Goal: Task Accomplishment & Management: Use online tool/utility

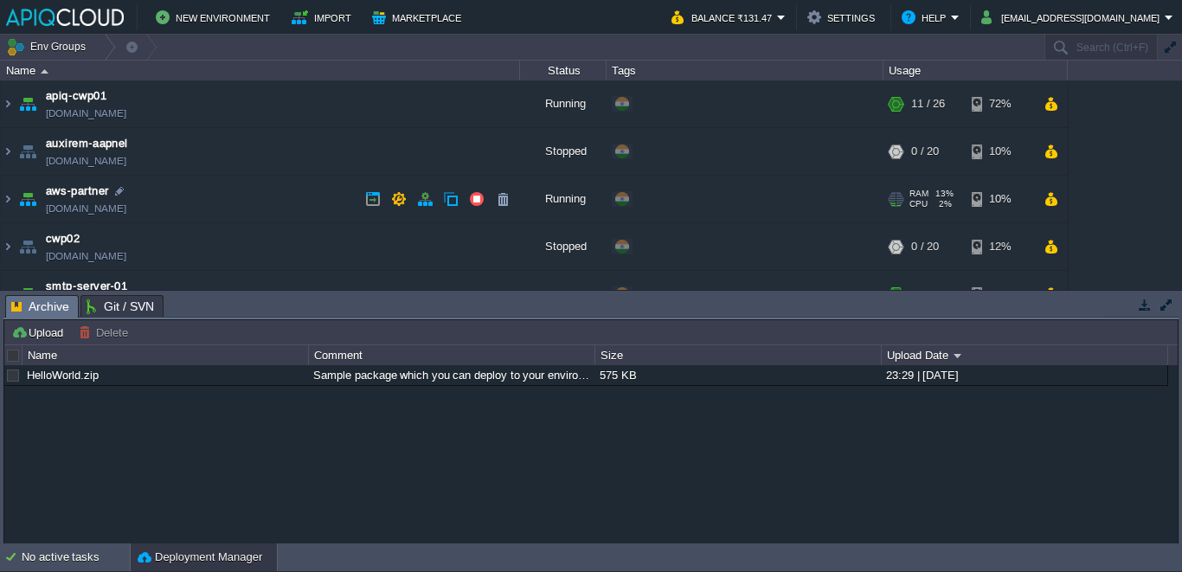
scroll to position [76, 0]
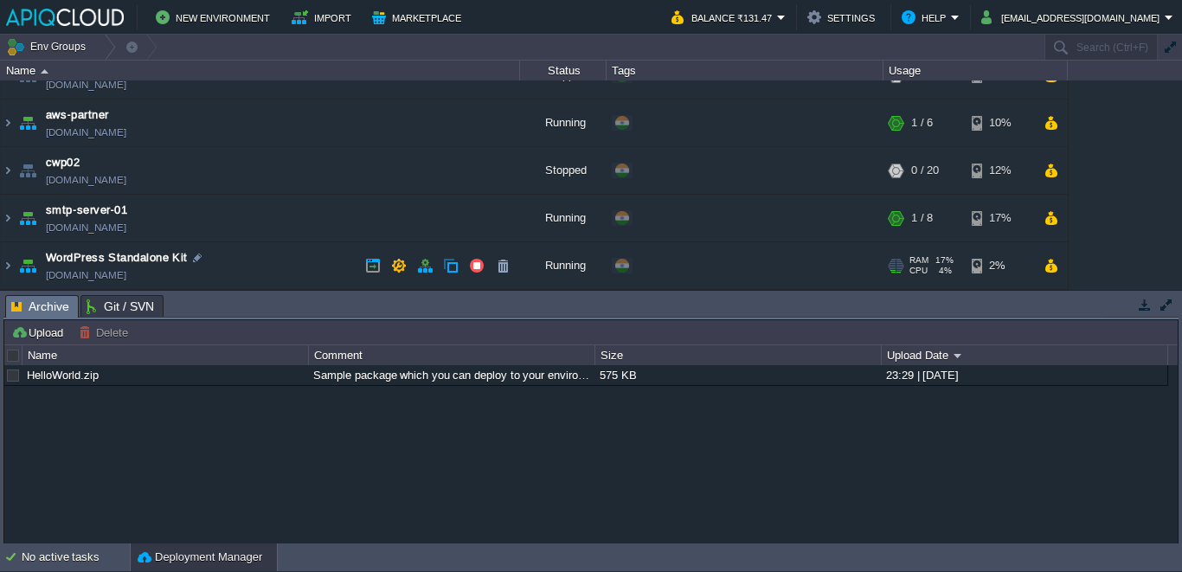
click at [16, 264] on img at bounding box center [28, 265] width 24 height 47
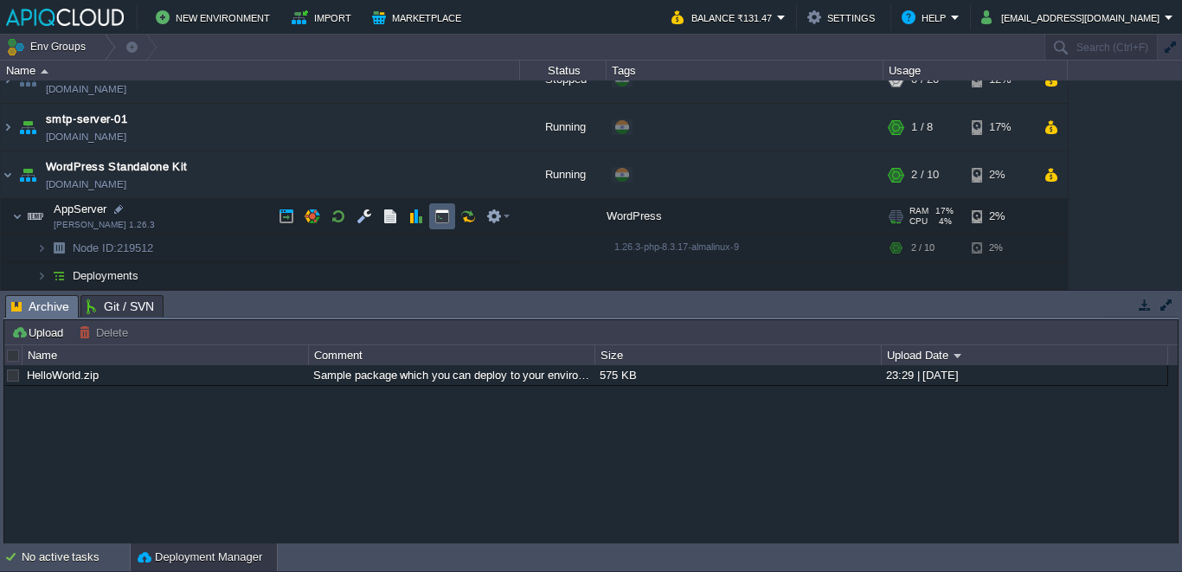
click at [444, 211] on button "button" at bounding box center [442, 216] width 16 height 16
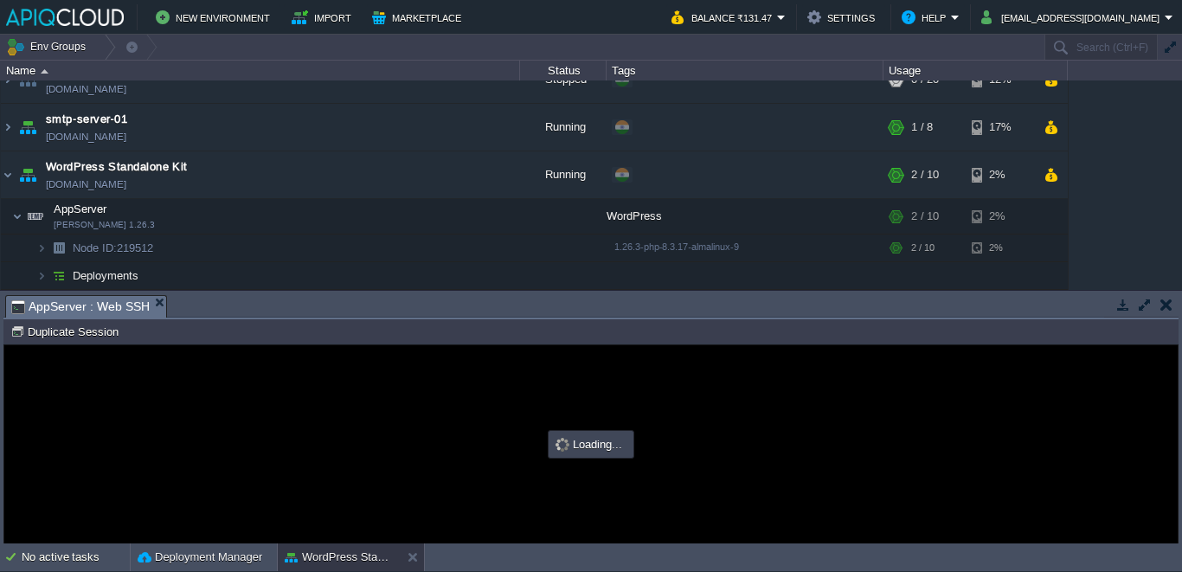
scroll to position [0, 0]
type input "#000000"
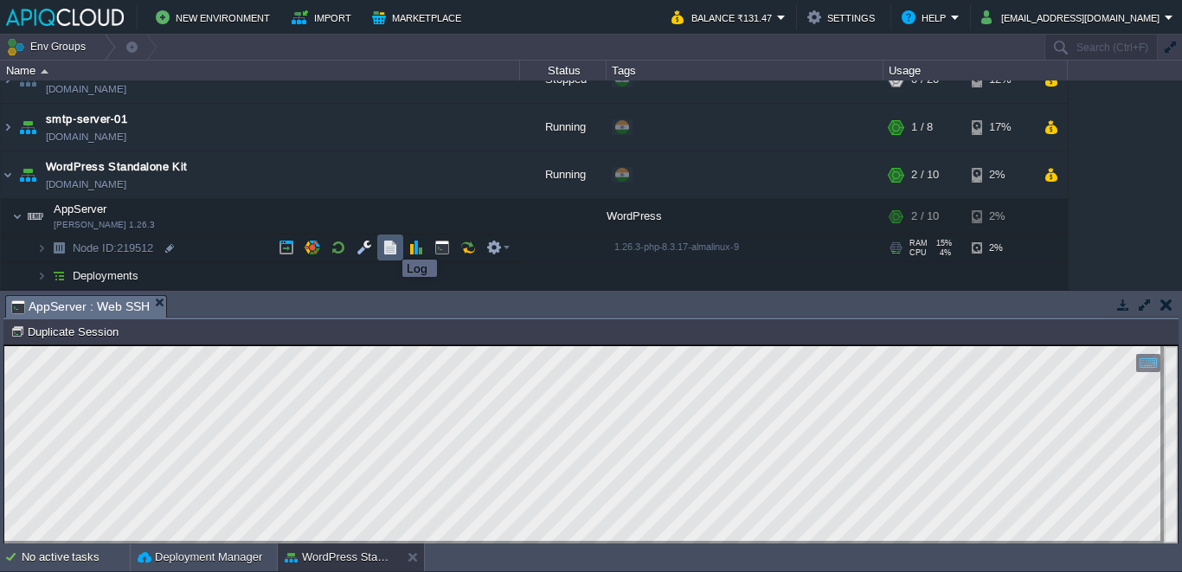
click at [389, 244] on button "button" at bounding box center [390, 248] width 16 height 16
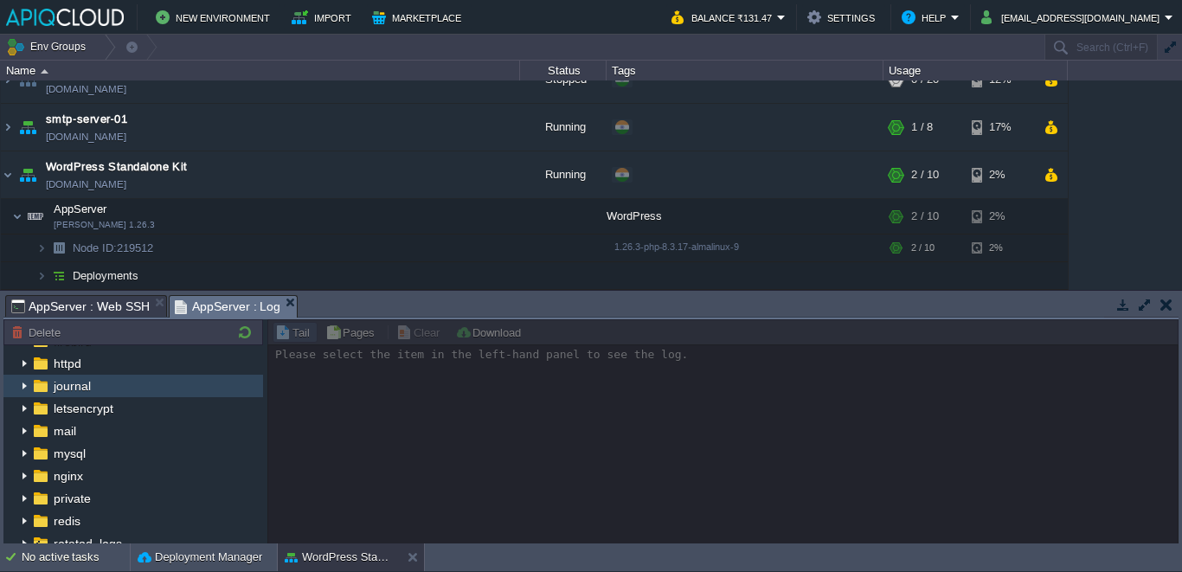
scroll to position [48, 0]
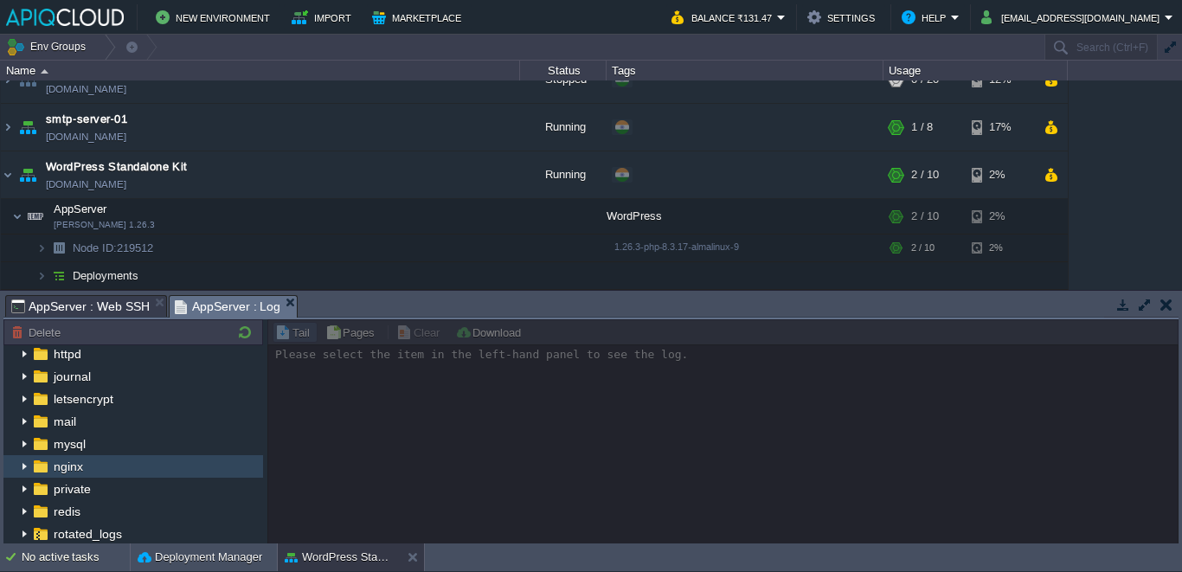
click at [25, 466] on img at bounding box center [24, 466] width 14 height 22
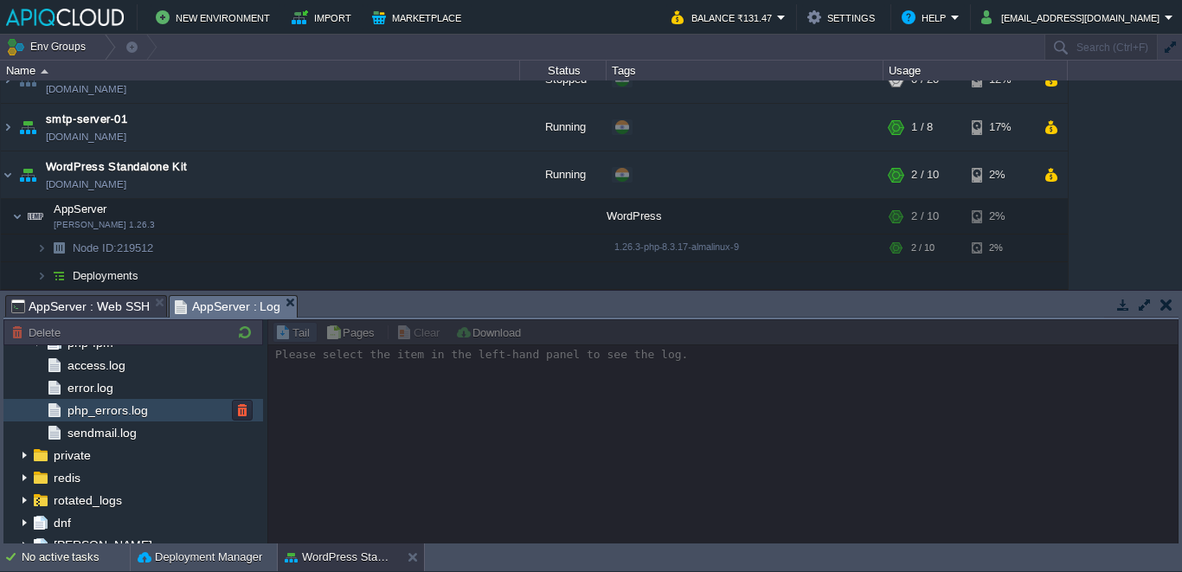
scroll to position [211, 0]
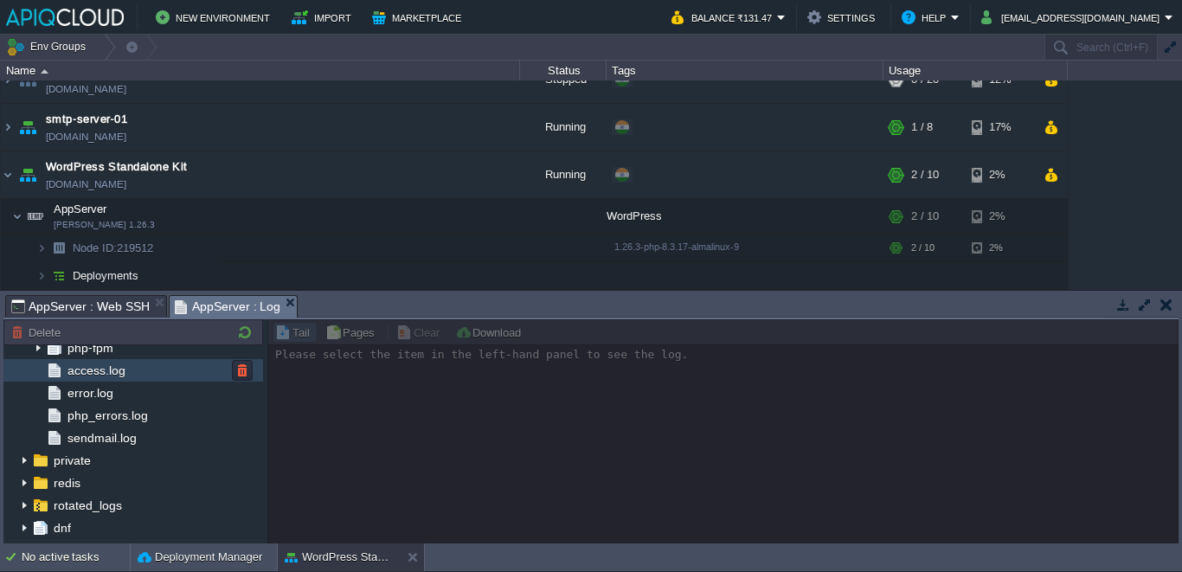
click at [87, 368] on span "access.log" at bounding box center [96, 370] width 64 height 16
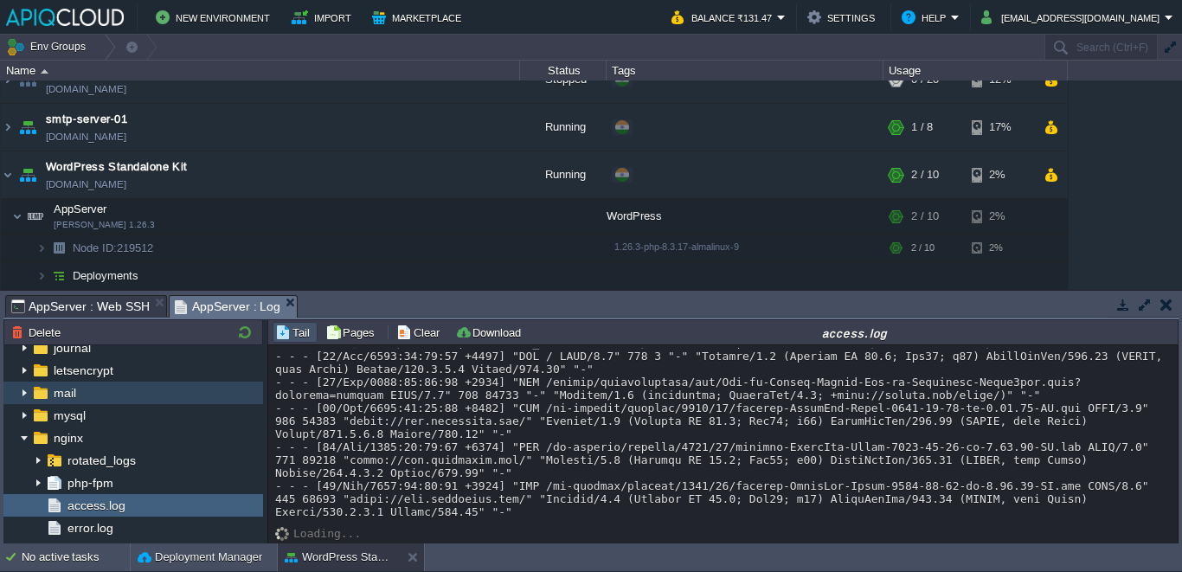
scroll to position [0, 0]
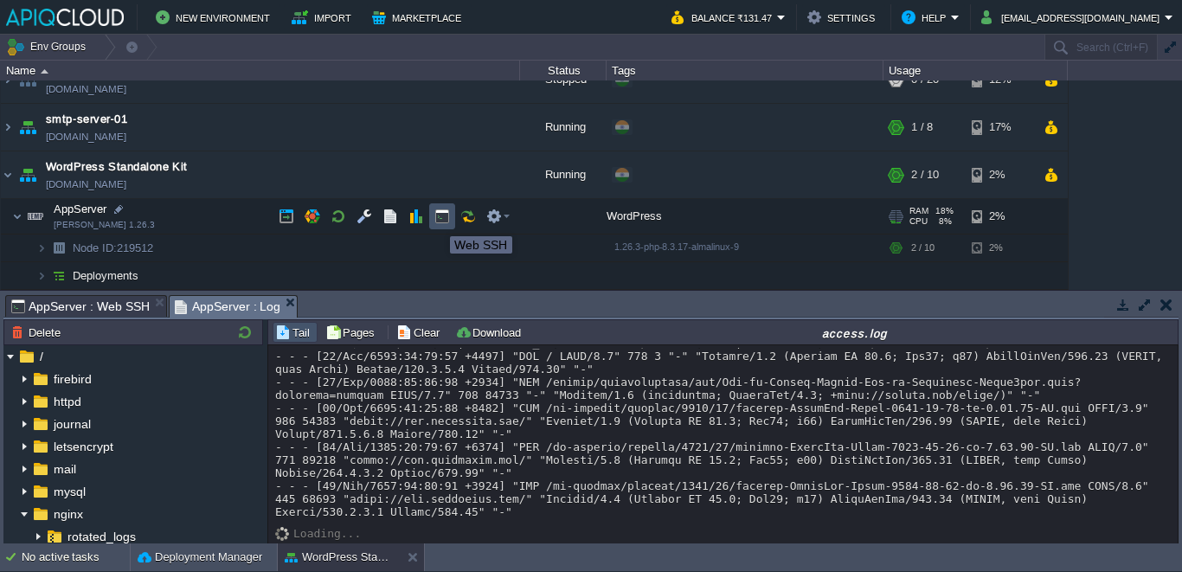
click at [437, 221] on button "button" at bounding box center [442, 216] width 16 height 16
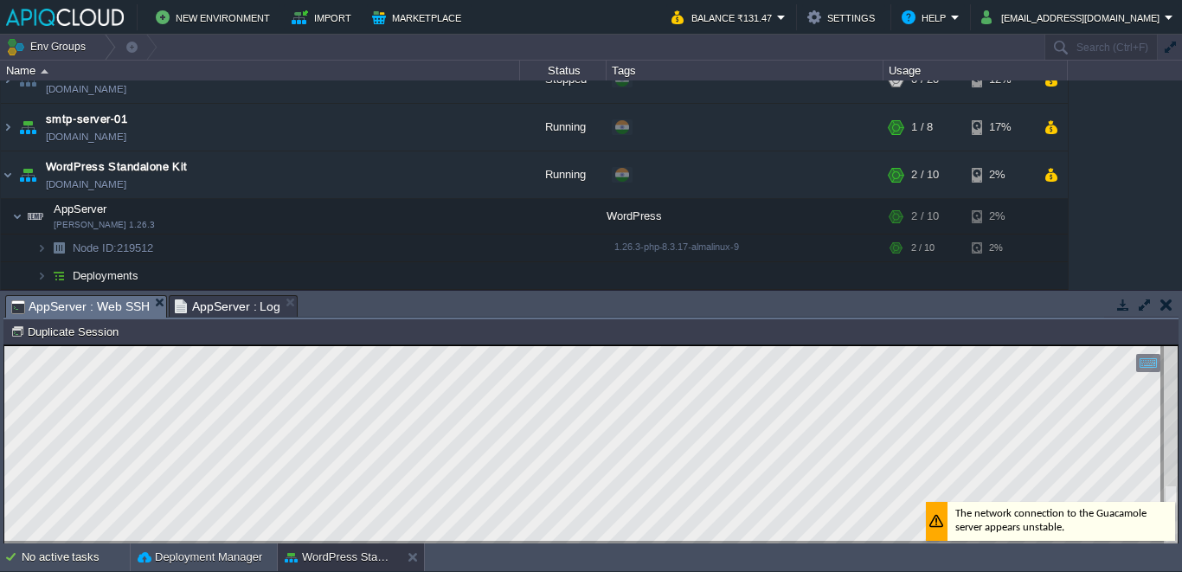
click at [1171, 505] on div "Copy: Ctrl + Shift + C Paste: Ctrl + V Settings: Ctrl + Shift + Alt 0" at bounding box center [590, 444] width 1173 height 198
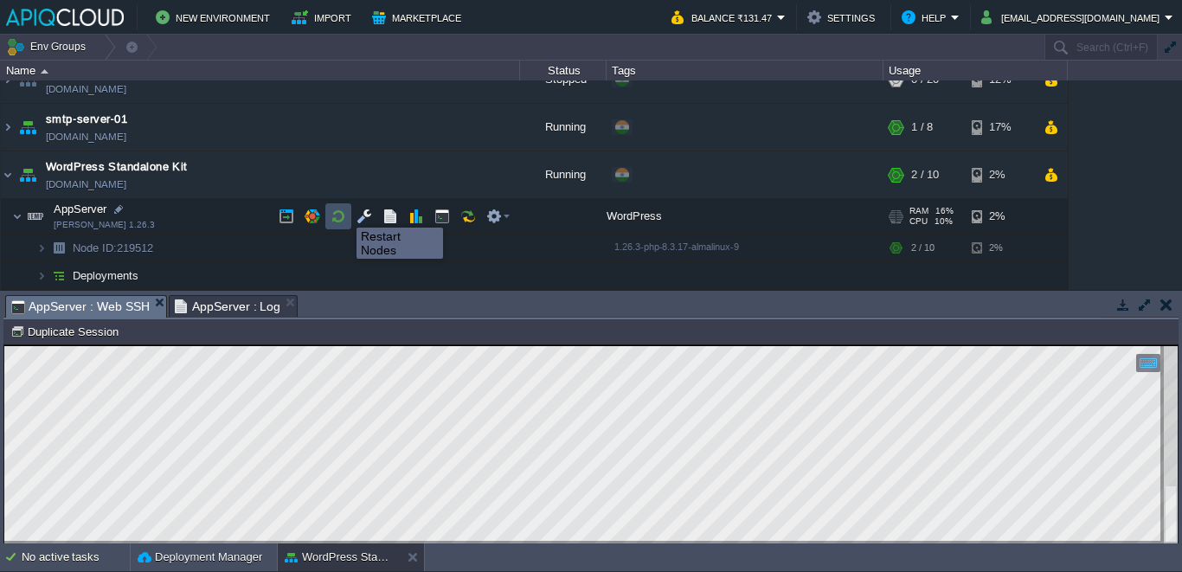
click at [343, 212] on button "button" at bounding box center [338, 216] width 16 height 16
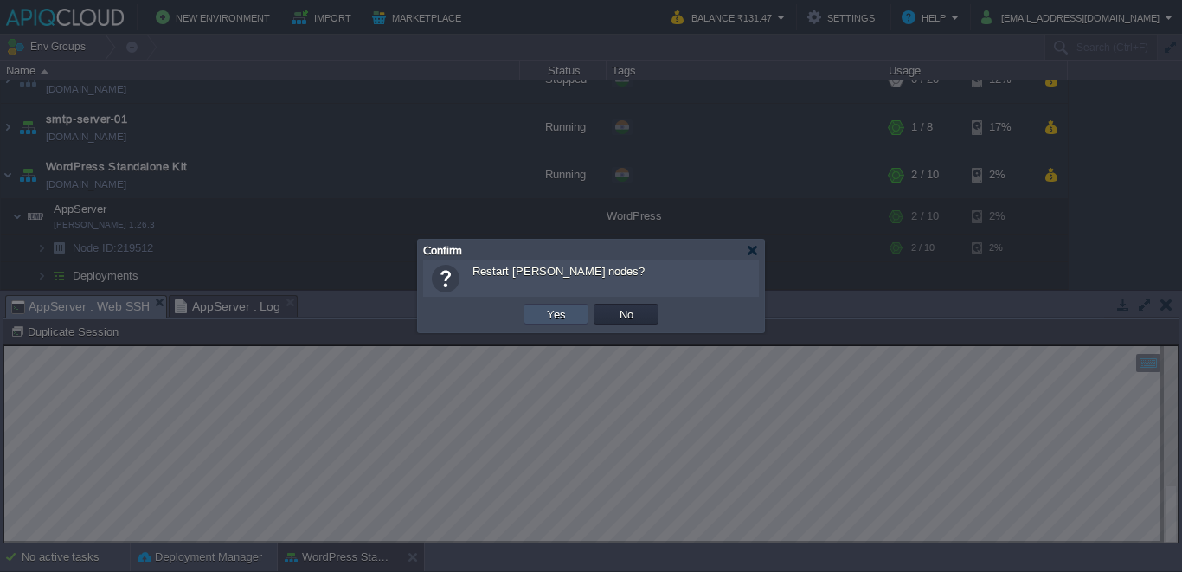
click at [549, 314] on button "Yes" at bounding box center [555, 314] width 29 height 16
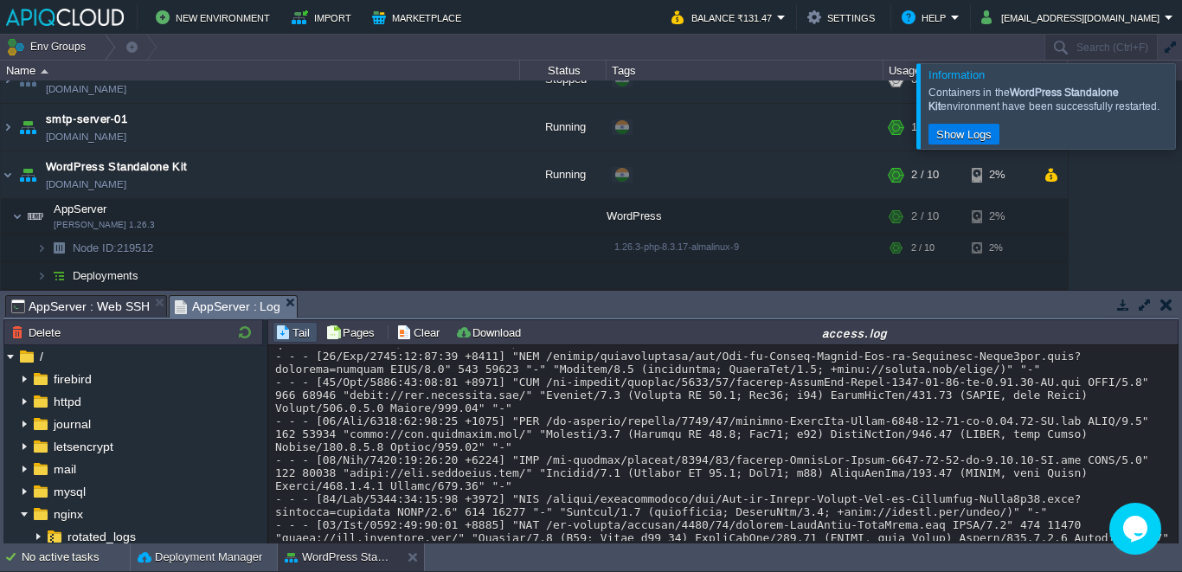
click at [207, 300] on span "AppServer : Log" at bounding box center [228, 307] width 106 height 22
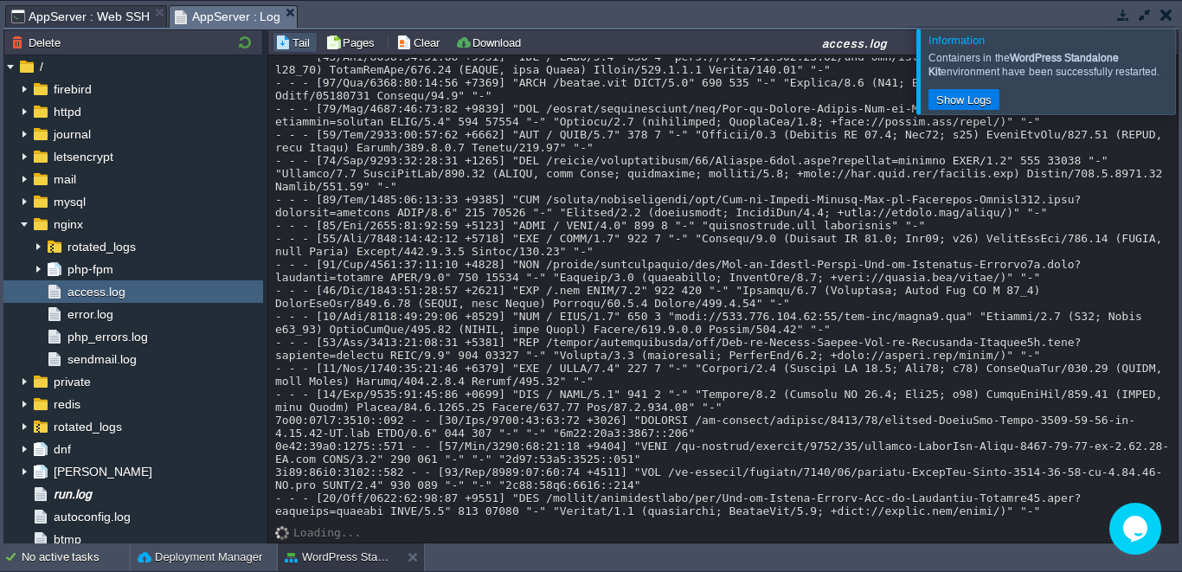
scroll to position [16135, 0]
click at [237, 15] on span "AppServer : Log" at bounding box center [228, 17] width 106 height 22
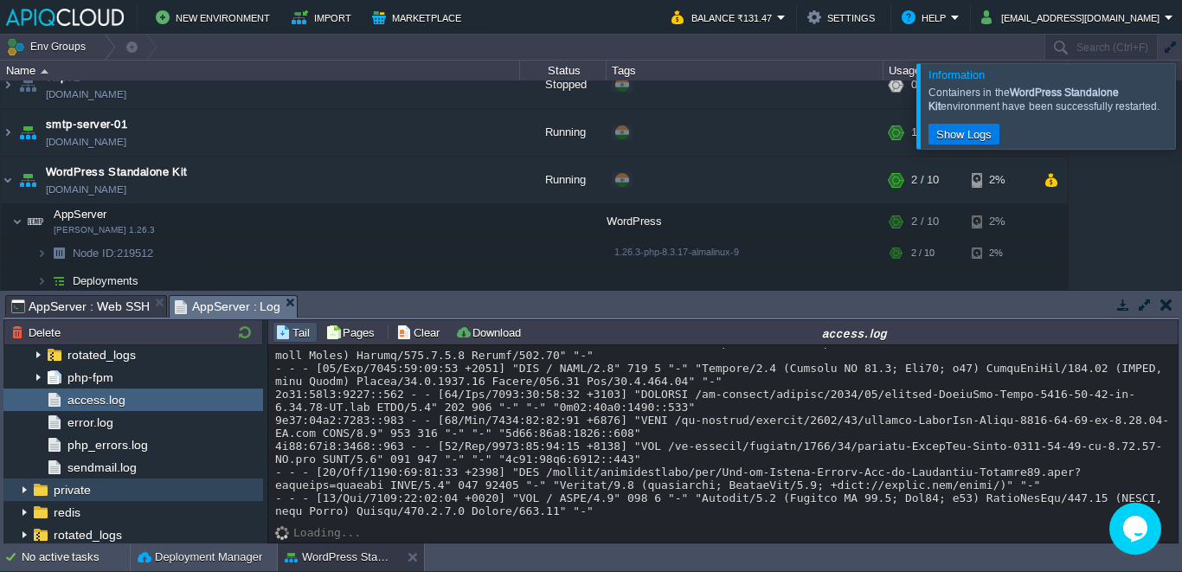
scroll to position [176, 0]
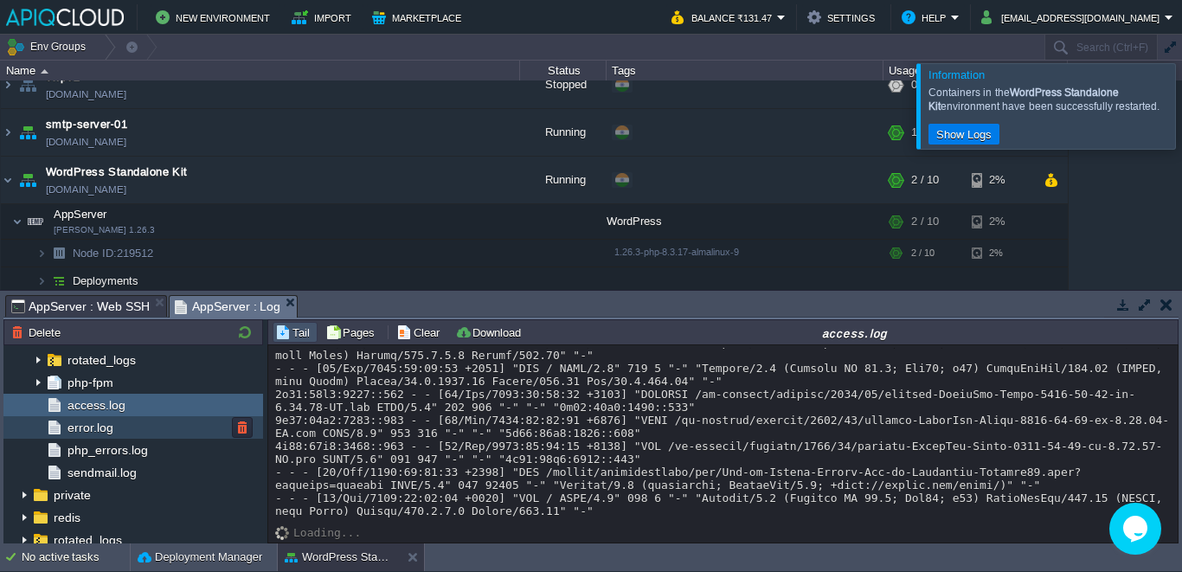
click at [106, 429] on span "error.log" at bounding box center [90, 427] width 52 height 16
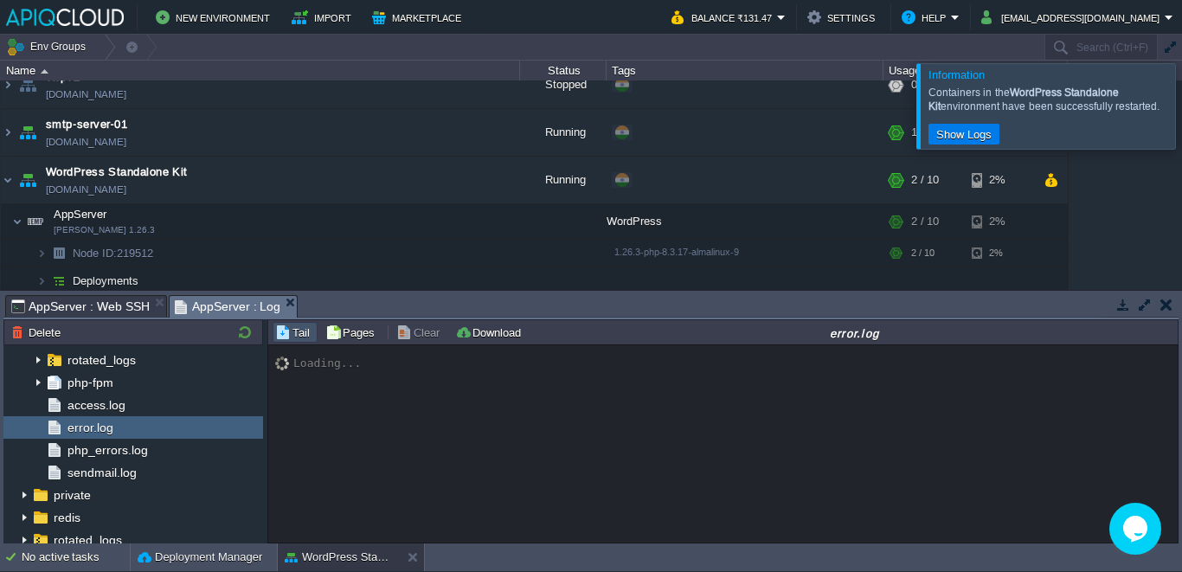
click at [1181, 84] on div at bounding box center [1202, 105] width 0 height 85
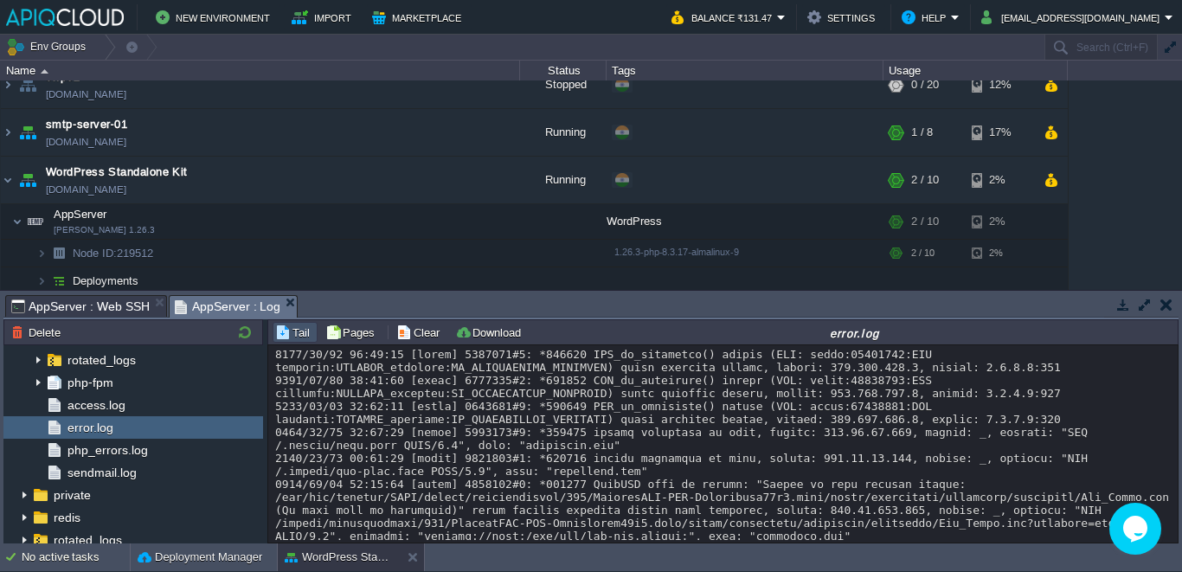
scroll to position [466, 0]
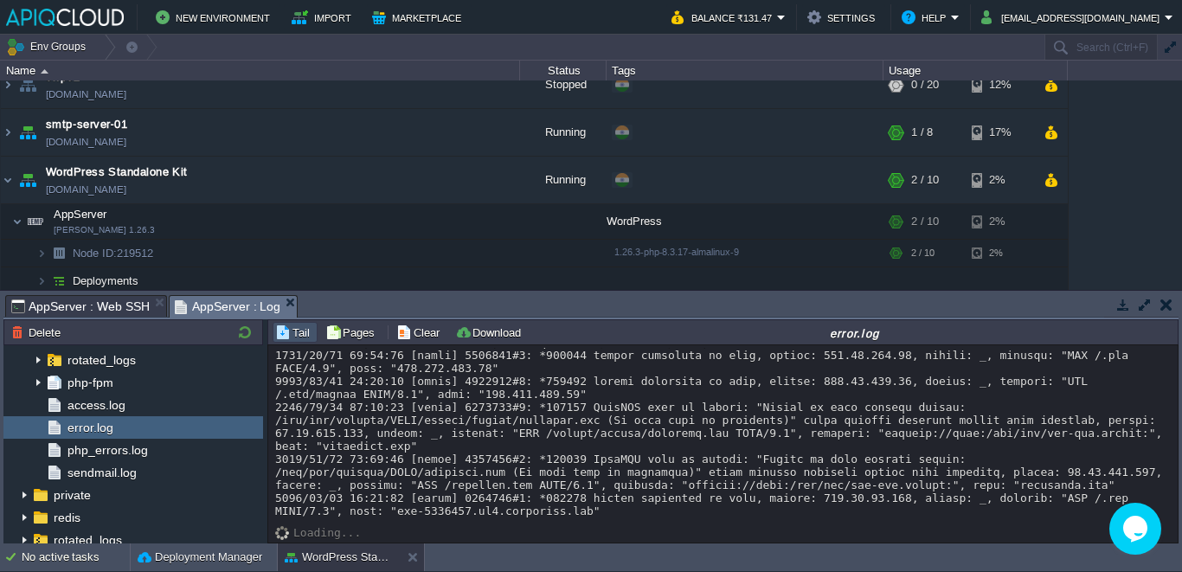
drag, startPoint x: 1168, startPoint y: 492, endPoint x: 1169, endPoint y: 504, distance: 12.1
click at [1169, 504] on div "Loading..." at bounding box center [722, 443] width 909 height 197
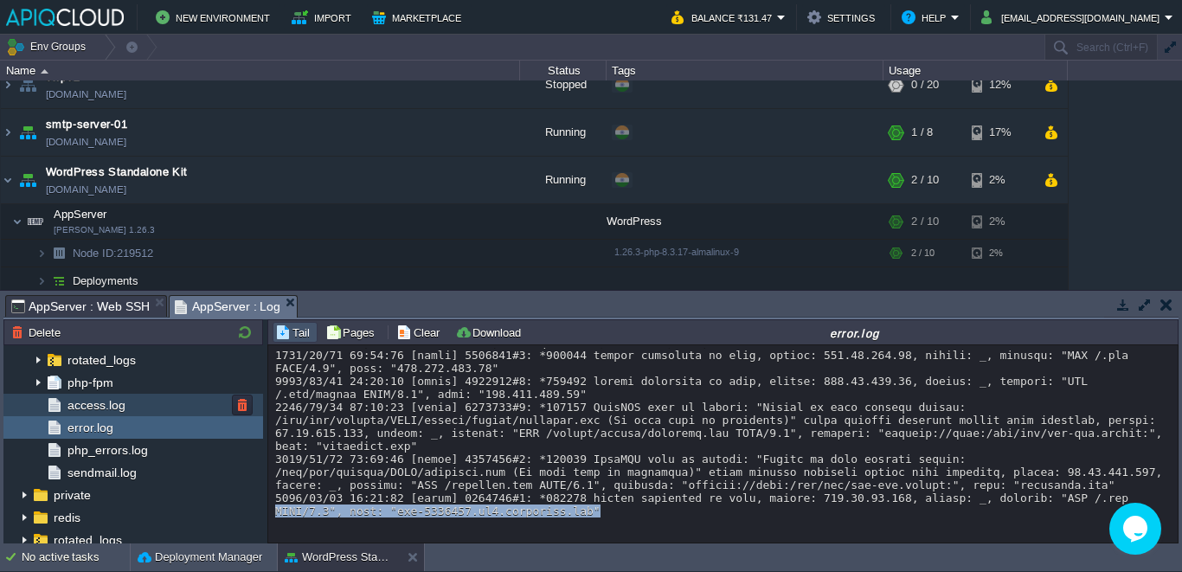
click at [147, 405] on div "access.log" at bounding box center [132, 405] width 259 height 22
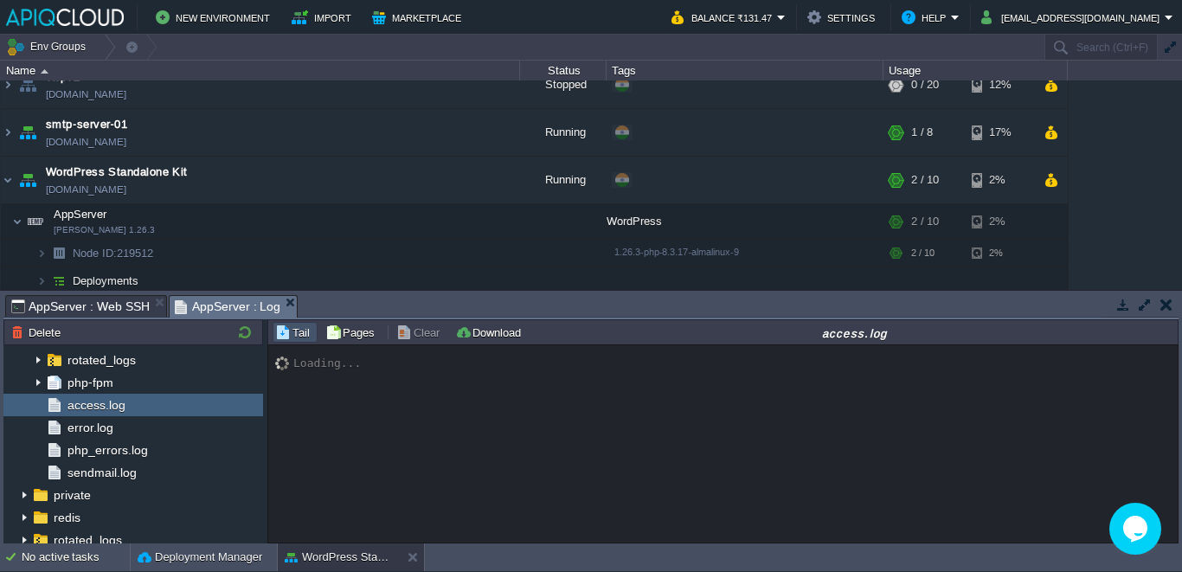
click at [131, 307] on span "AppServer : Web SSH" at bounding box center [80, 306] width 138 height 21
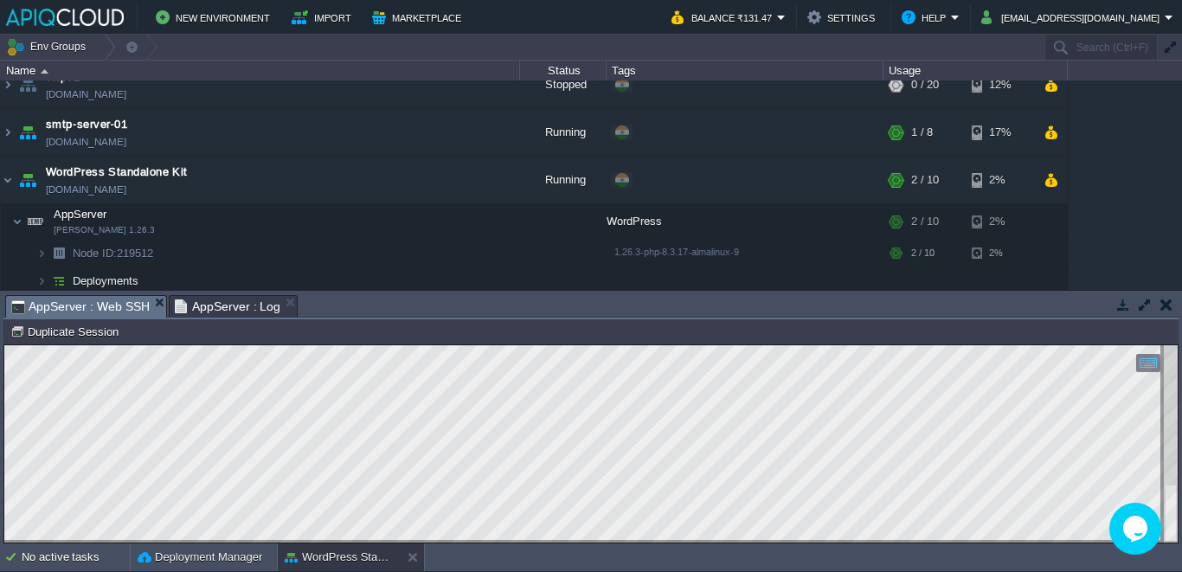
click at [110, 299] on span "AppServer : Web SSH" at bounding box center [80, 307] width 138 height 22
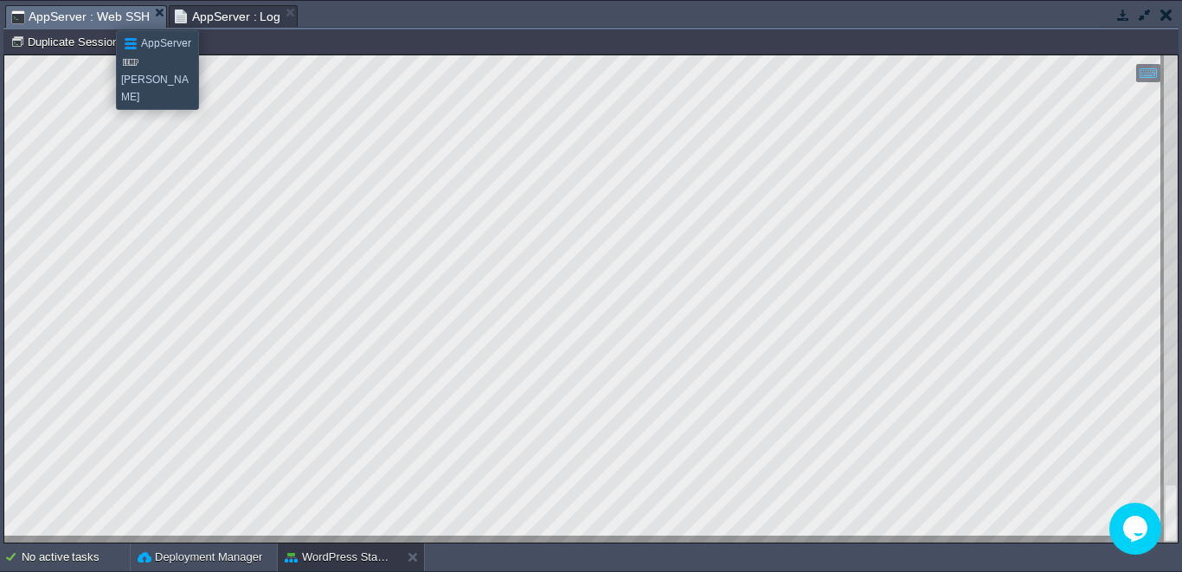
click at [103, 15] on span "AppServer : Web SSH" at bounding box center [80, 17] width 138 height 22
